Goal: Transaction & Acquisition: Purchase product/service

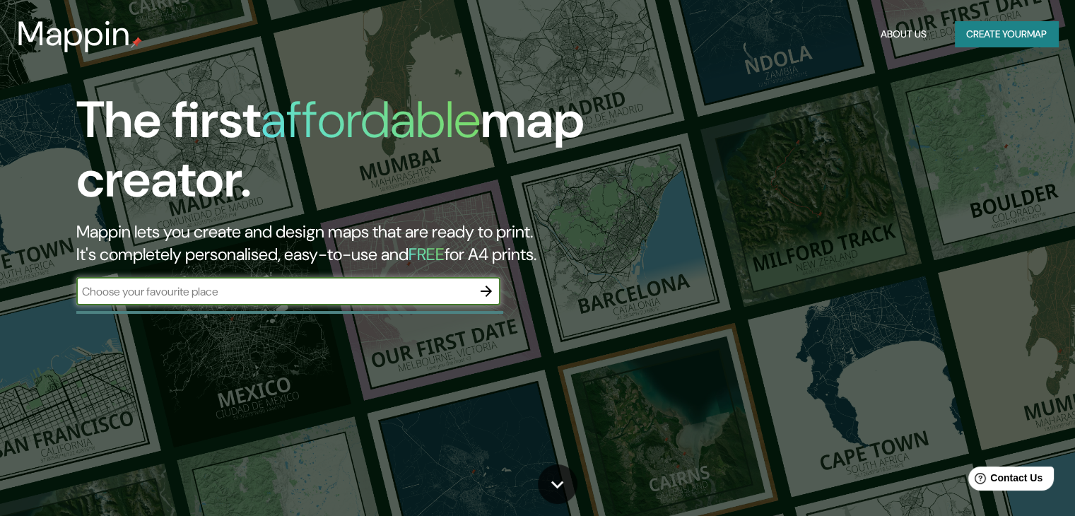
click at [488, 294] on icon "button" at bounding box center [486, 291] width 11 height 11
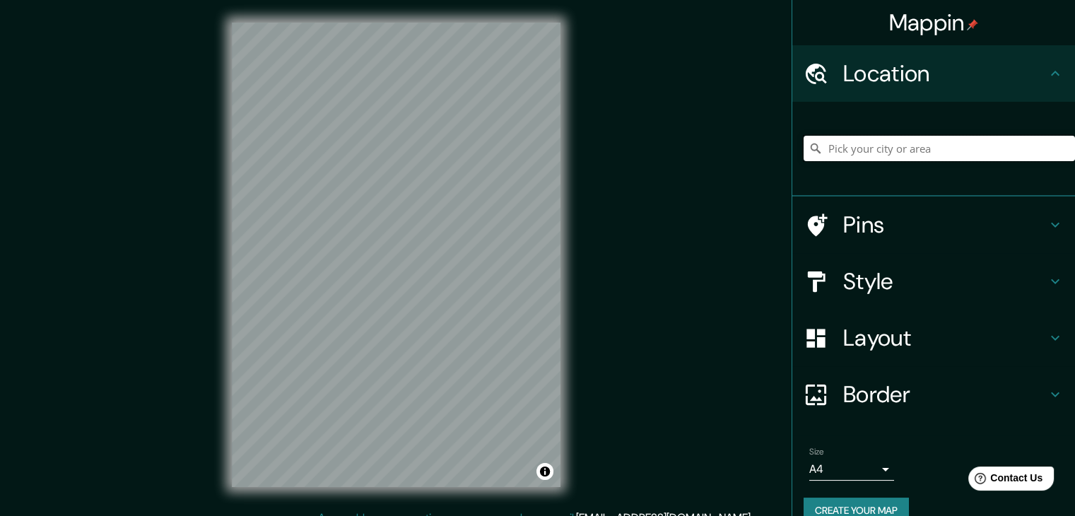
click at [868, 156] on input "Pick your city or area" at bounding box center [939, 148] width 271 height 25
paste input "Av LIC.[PERSON_NAME]Ote s/n, [GEOGRAPHIC_DATA], 20259 [GEOGRAPHIC_DATA], Ags."
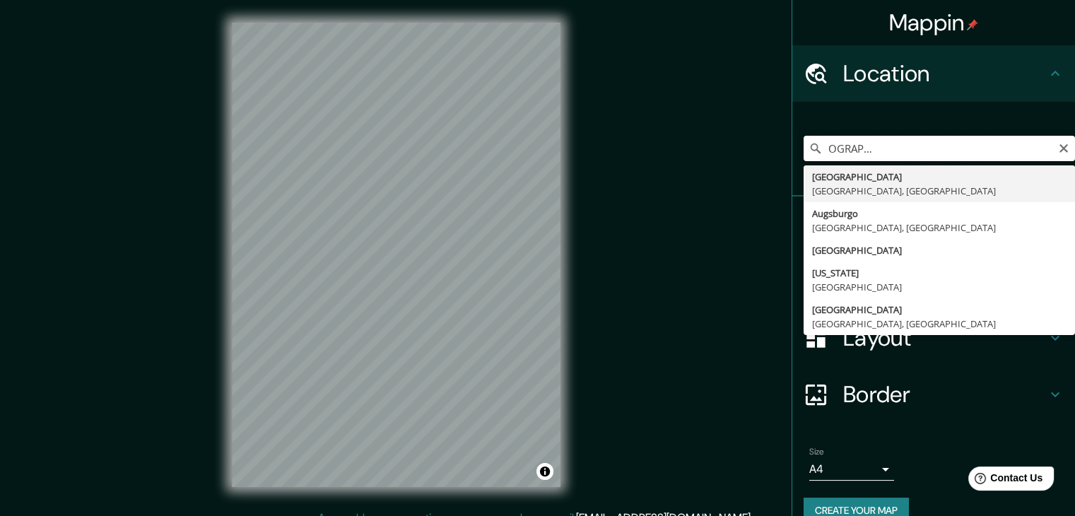
type input "[GEOGRAPHIC_DATA], [GEOGRAPHIC_DATA], [GEOGRAPHIC_DATA]"
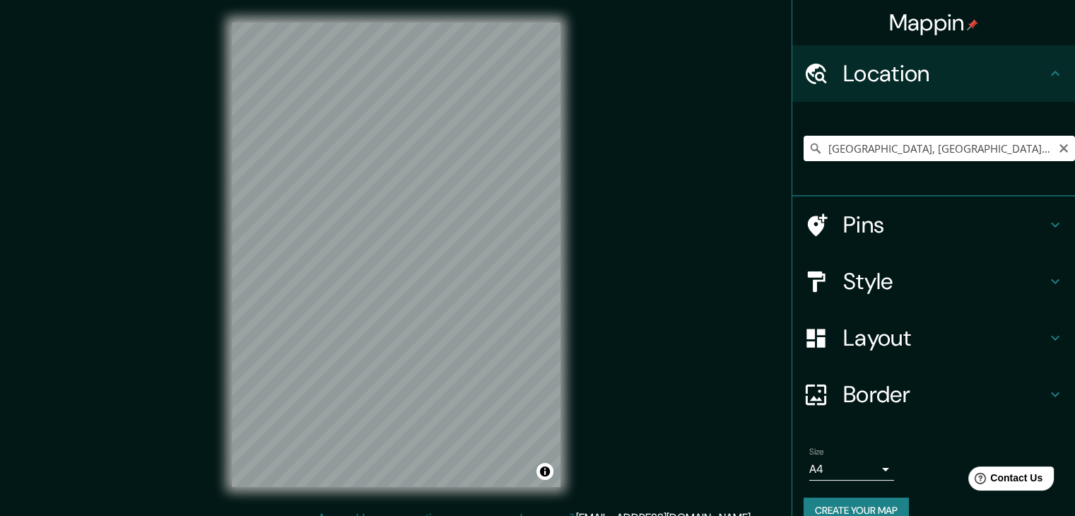
click at [868, 153] on div "[GEOGRAPHIC_DATA], [GEOGRAPHIC_DATA], [GEOGRAPHIC_DATA] [GEOGRAPHIC_DATA] [GEOG…" at bounding box center [939, 148] width 271 height 25
click at [868, 152] on icon "Clear" at bounding box center [1063, 147] width 11 height 11
click at [868, 150] on input "Pick your city or area" at bounding box center [939, 147] width 271 height 25
paste input "Av LIC.[PERSON_NAME]Ote s/n, [GEOGRAPHIC_DATA], 20259 [GEOGRAPHIC_DATA], Ags."
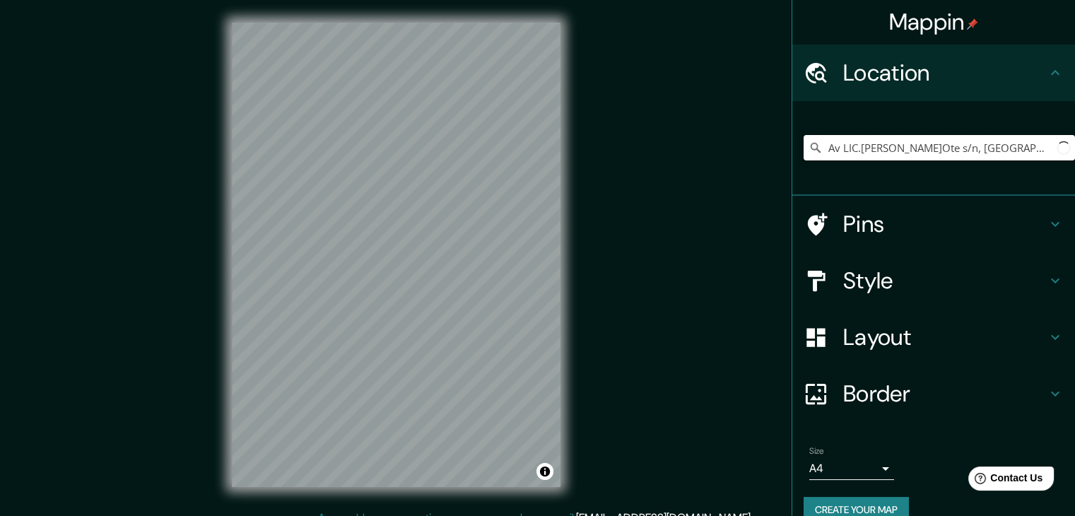
scroll to position [0, 173]
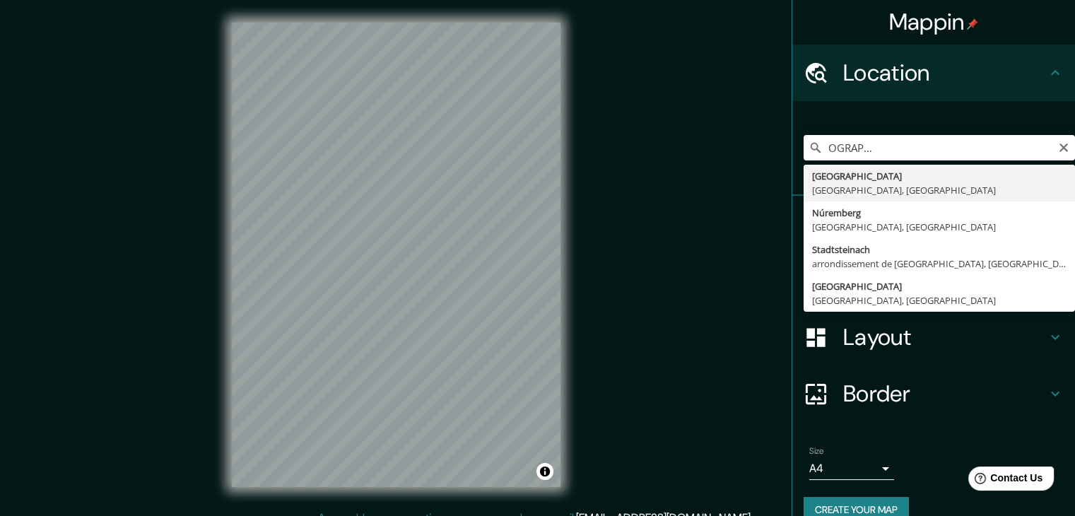
click at [868, 133] on div "Av LIC.[PERSON_NAME]Ote s/n, [GEOGRAPHIC_DATA], 20259 [GEOGRAPHIC_DATA], Ags. […" at bounding box center [939, 147] width 271 height 71
click at [868, 136] on input "Av LIC.[PERSON_NAME]Ote s/n, [GEOGRAPHIC_DATA], 20259 [GEOGRAPHIC_DATA], Ags." at bounding box center [939, 147] width 271 height 25
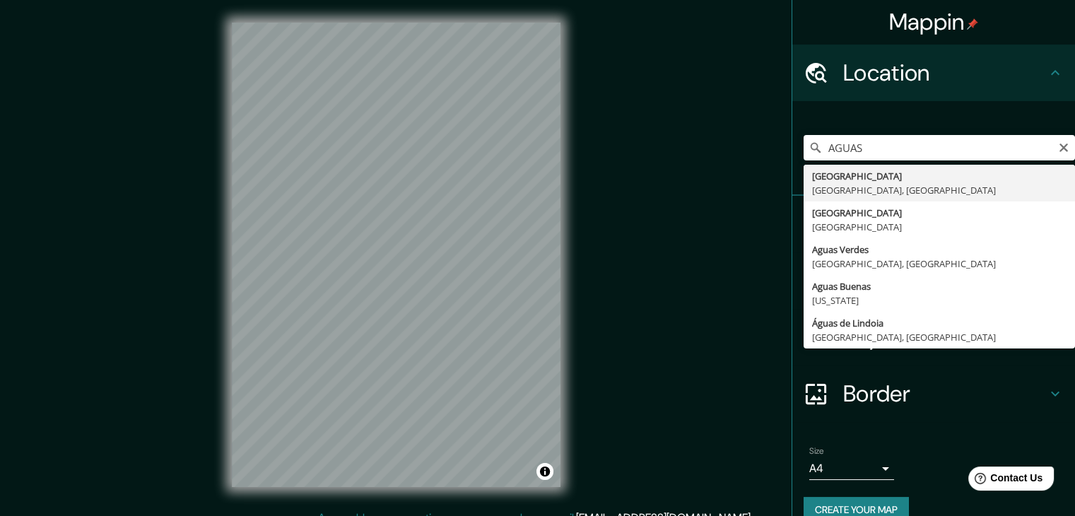
type input "[GEOGRAPHIC_DATA], [GEOGRAPHIC_DATA], [GEOGRAPHIC_DATA]"
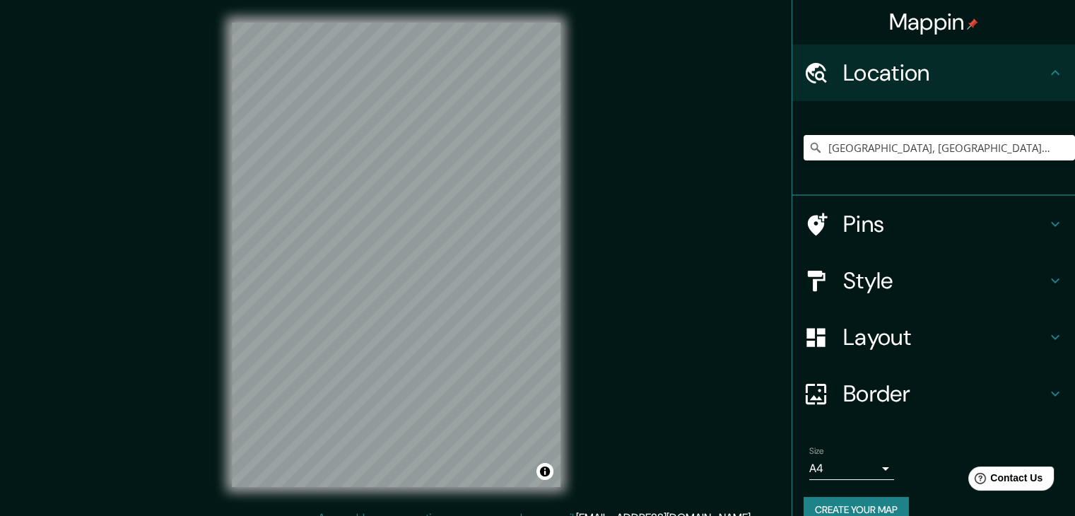
click at [868, 280] on h4 "Style" at bounding box center [945, 281] width 204 height 28
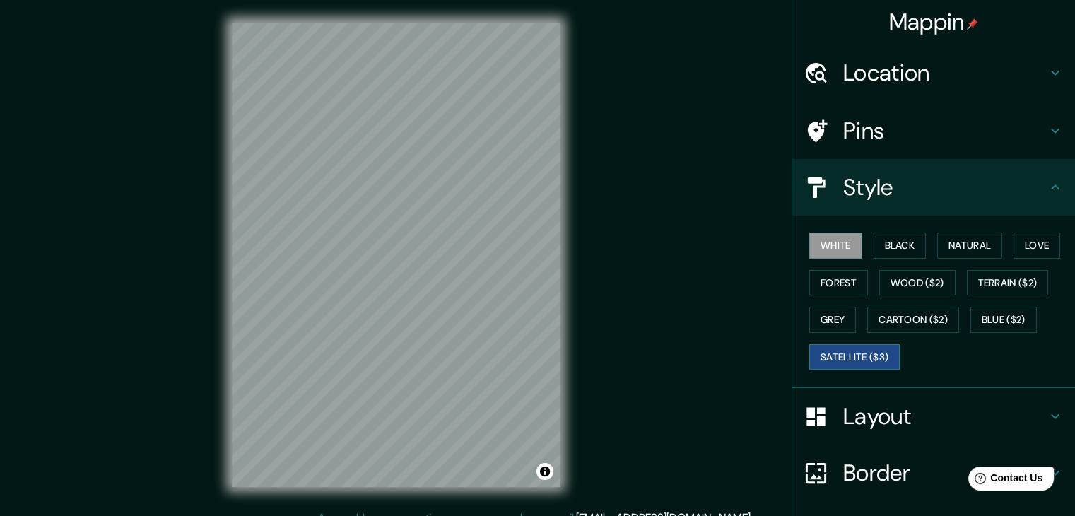
click at [863, 351] on button "Satellite ($3)" at bounding box center [855, 357] width 90 height 26
click at [822, 250] on button "White" at bounding box center [836, 246] width 53 height 26
click at [868, 252] on button "Black" at bounding box center [900, 246] width 53 height 26
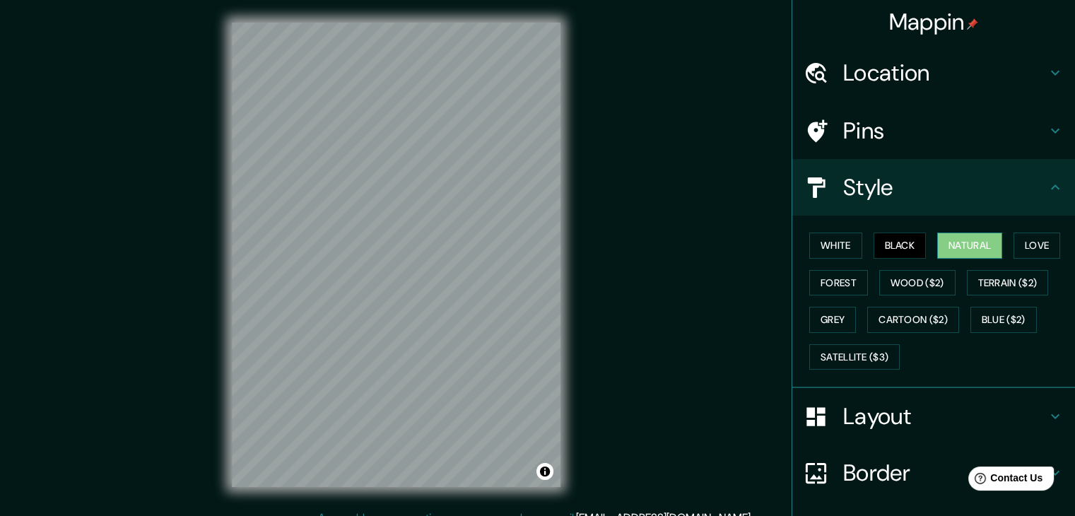
click at [868, 252] on button "Natural" at bounding box center [969, 246] width 65 height 26
click at [814, 238] on button "White" at bounding box center [836, 246] width 53 height 26
click at [868, 246] on button "Black" at bounding box center [900, 246] width 53 height 26
click at [868, 244] on button "Love" at bounding box center [1037, 246] width 47 height 26
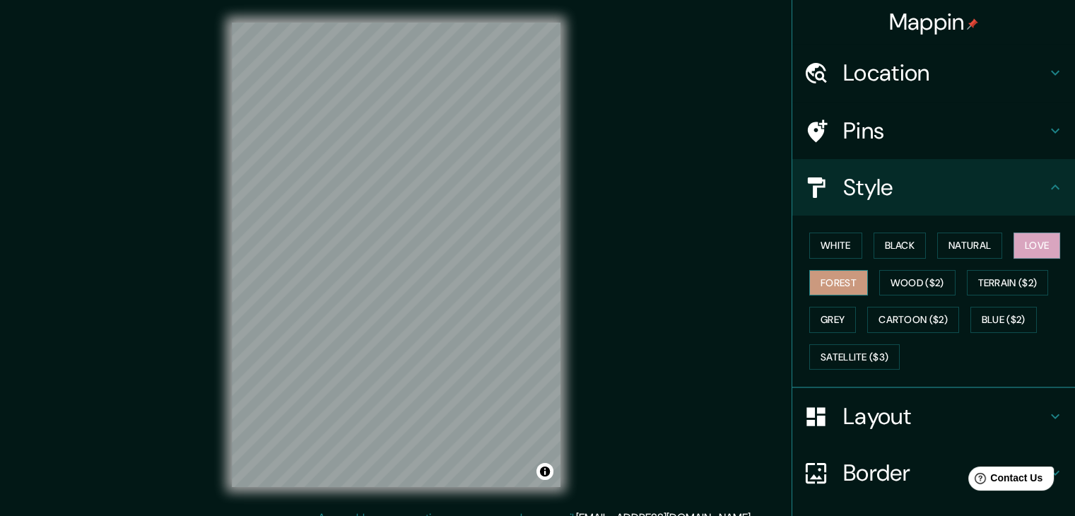
click at [822, 287] on button "Forest" at bounding box center [839, 283] width 59 height 26
click at [868, 250] on button "Love" at bounding box center [1037, 246] width 47 height 26
click at [868, 291] on button "Wood ($2)" at bounding box center [918, 283] width 76 height 26
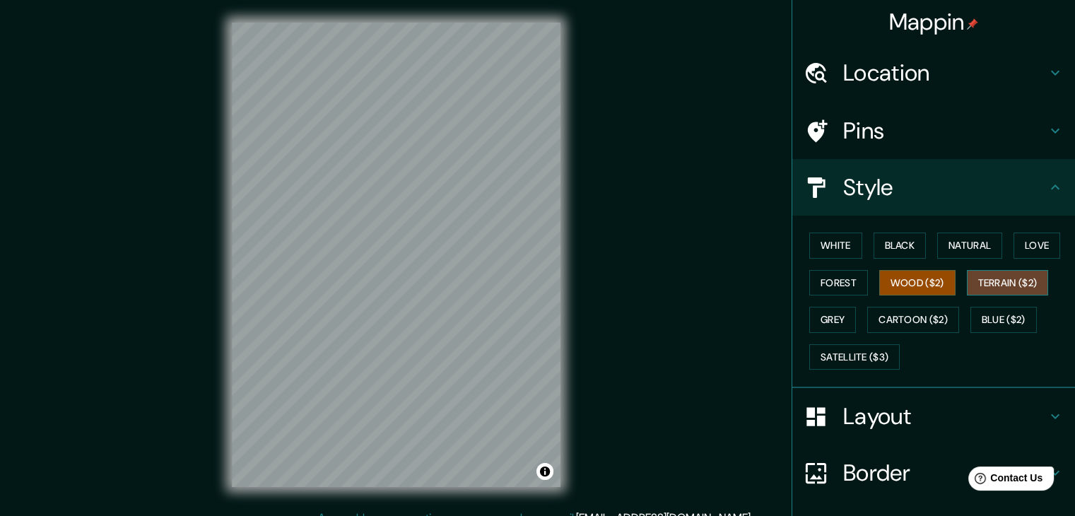
click at [868, 278] on button "Terrain ($2)" at bounding box center [1008, 283] width 82 height 26
click at [868, 325] on button "Blue ($2)" at bounding box center [1004, 320] width 66 height 26
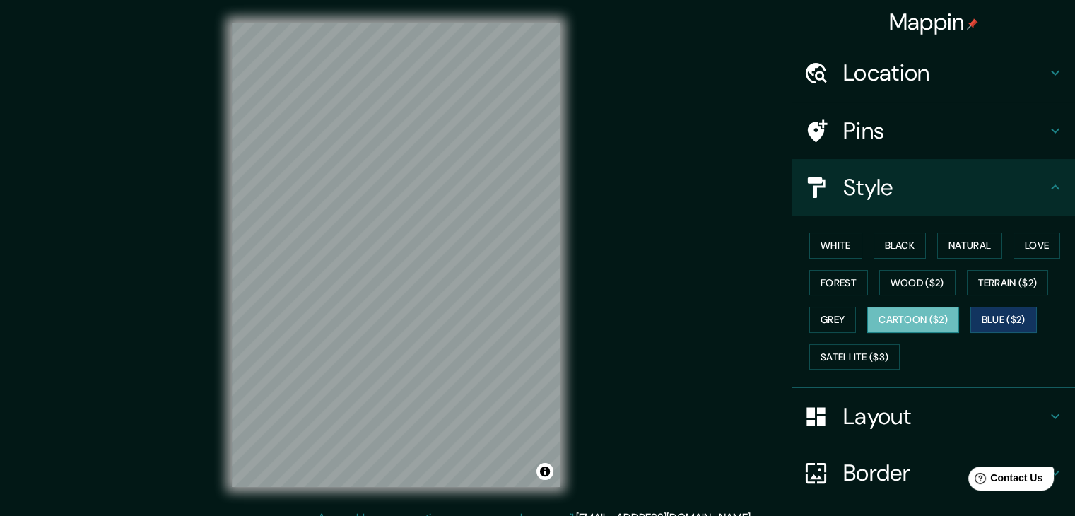
click at [868, 313] on button "Cartoon ($2)" at bounding box center [913, 320] width 92 height 26
click at [818, 320] on button "Grey" at bounding box center [833, 320] width 47 height 26
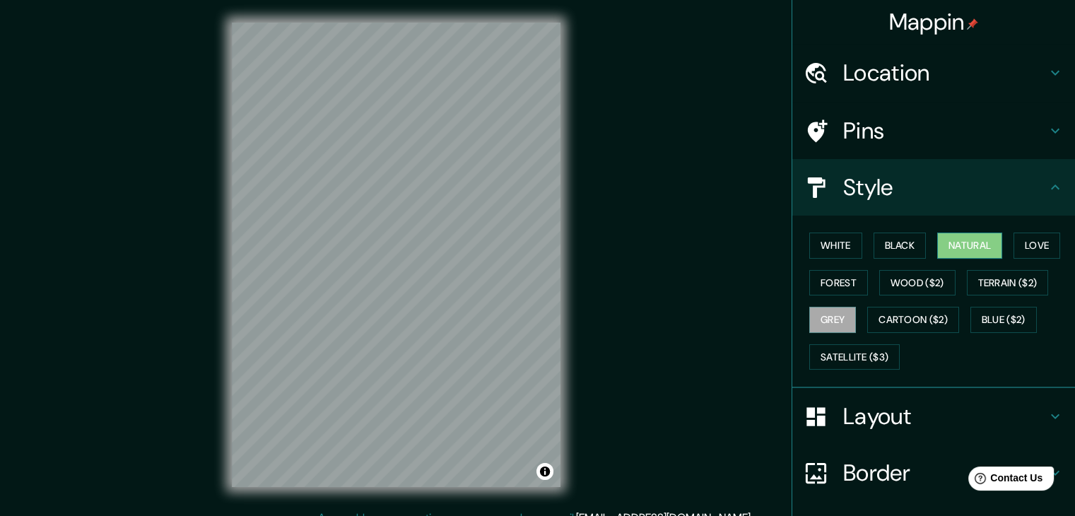
click at [868, 240] on button "Natural" at bounding box center [969, 246] width 65 height 26
click at [868, 258] on div "White Black Natural Love Forest Wood ($2) Terrain ($2) Grey Cartoon ($2) Blue (…" at bounding box center [939, 301] width 271 height 148
click at [868, 255] on button "Black" at bounding box center [900, 246] width 53 height 26
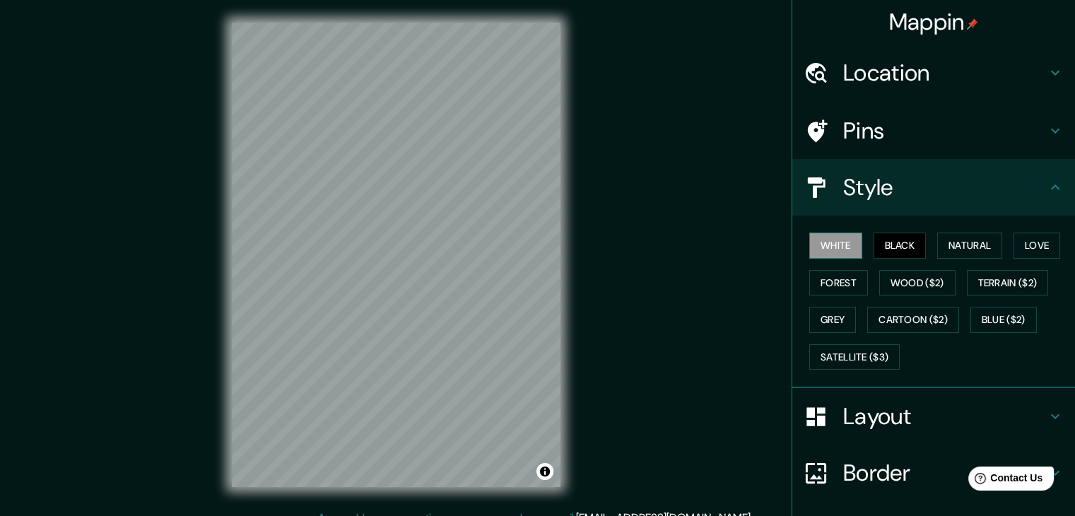
click at [830, 250] on button "White" at bounding box center [836, 246] width 53 height 26
click at [868, 244] on button "Love" at bounding box center [1037, 246] width 47 height 26
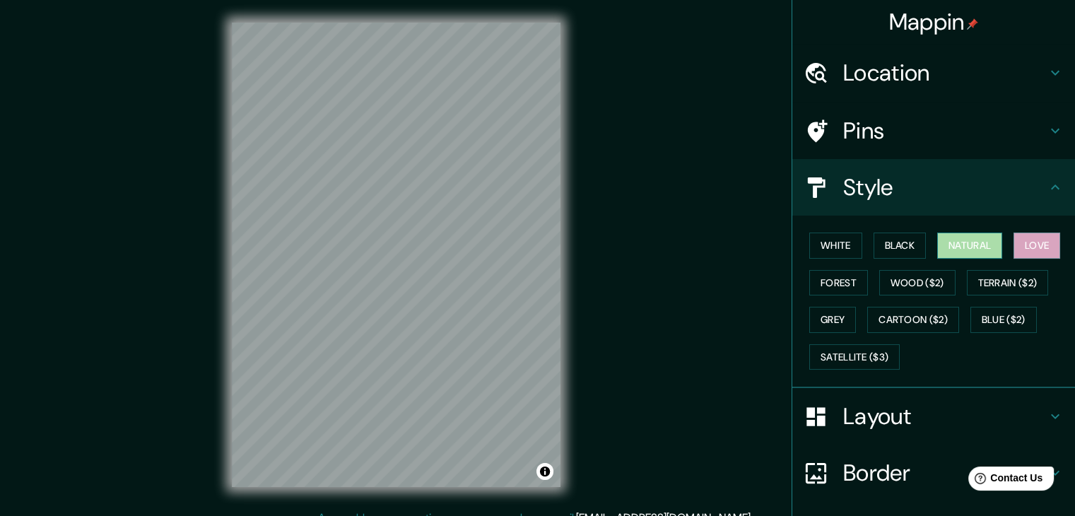
click at [868, 253] on button "Natural" at bounding box center [969, 246] width 65 height 26
click at [868, 261] on div "White Black Natural Love Forest Wood ($2) Terrain ($2) Grey Cartoon ($2) Blue (…" at bounding box center [939, 301] width 271 height 148
click at [868, 247] on button "Love" at bounding box center [1037, 246] width 47 height 26
drag, startPoint x: 595, startPoint y: 368, endPoint x: 899, endPoint y: 385, distance: 305.2
click at [868, 397] on div "Layout" at bounding box center [934, 416] width 283 height 57
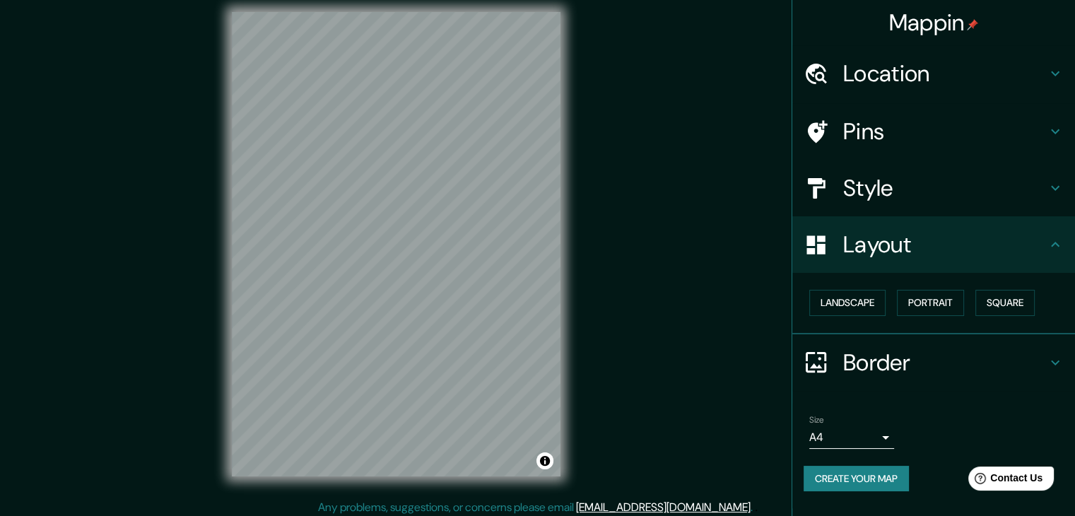
scroll to position [16, 0]
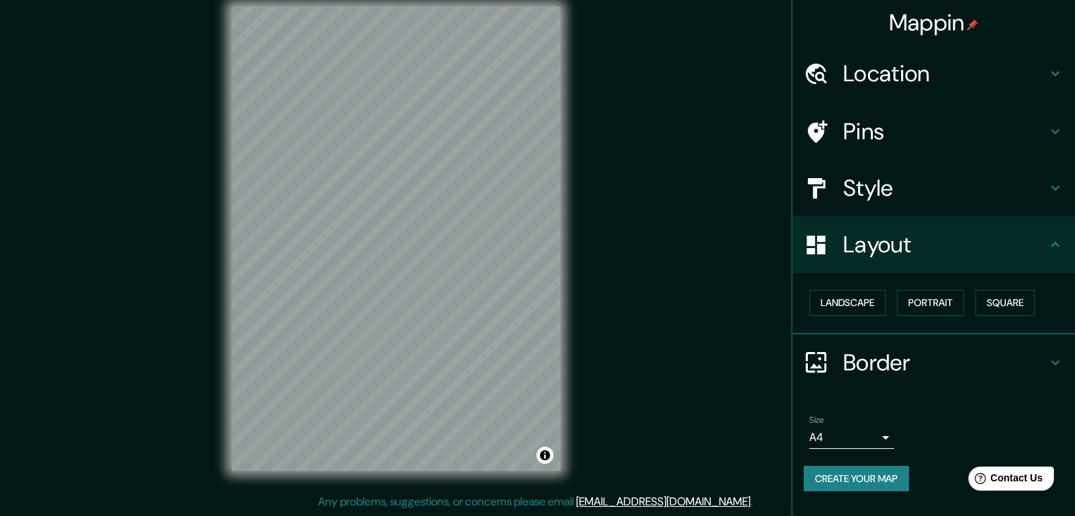
click at [868, 412] on button "Create your map" at bounding box center [856, 479] width 105 height 26
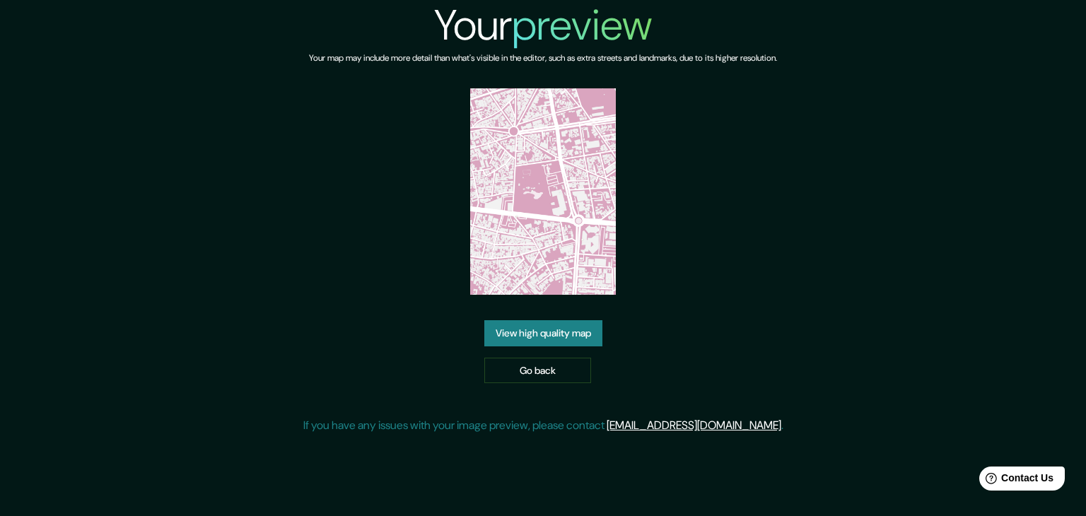
drag, startPoint x: 580, startPoint y: 319, endPoint x: 585, endPoint y: 329, distance: 11.4
click at [580, 320] on div "Your preview Your map may include more detail than what's visible in the editor…" at bounding box center [543, 222] width 480 height 445
click at [585, 331] on link "View high quality map" at bounding box center [543, 333] width 118 height 26
